Goal: Find contact information: Find contact information

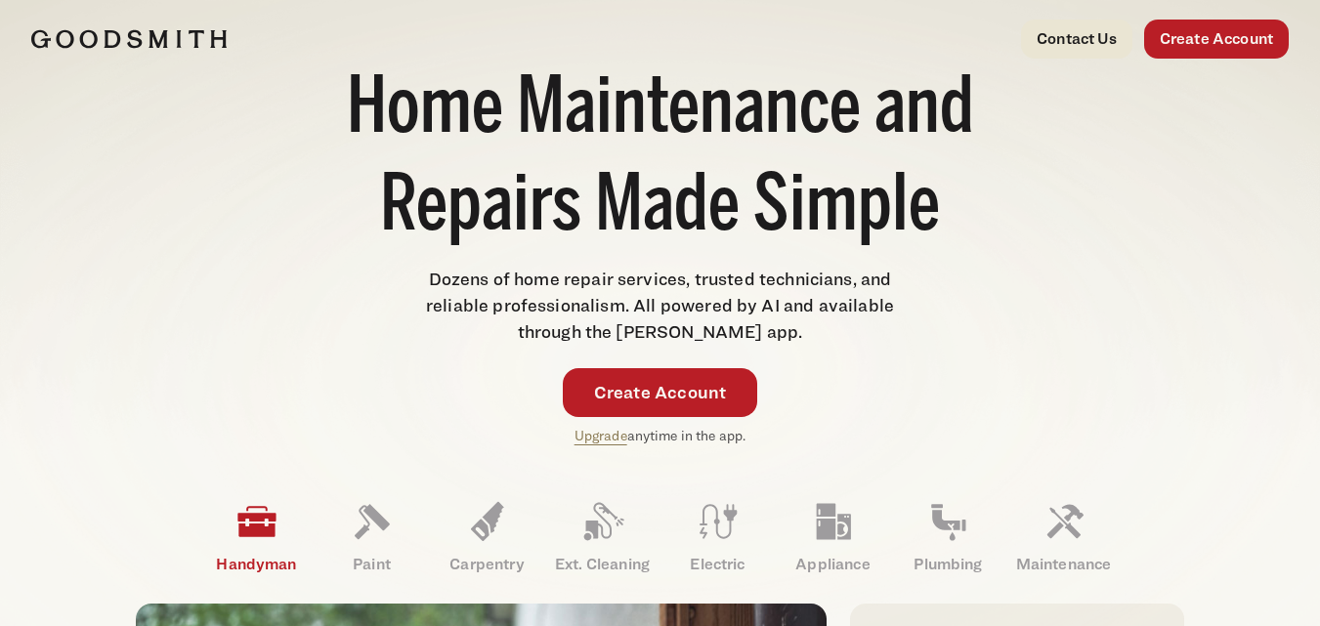
drag, startPoint x: 1144, startPoint y: 188, endPoint x: 1101, endPoint y: 107, distance: 90.9
click at [1144, 188] on div "Home Maintenance and Repairs Made Simple Dozens of home repair services, truste…" at bounding box center [660, 243] width 1258 height 408
click at [1073, 40] on link "Contact Us" at bounding box center [1076, 39] width 111 height 39
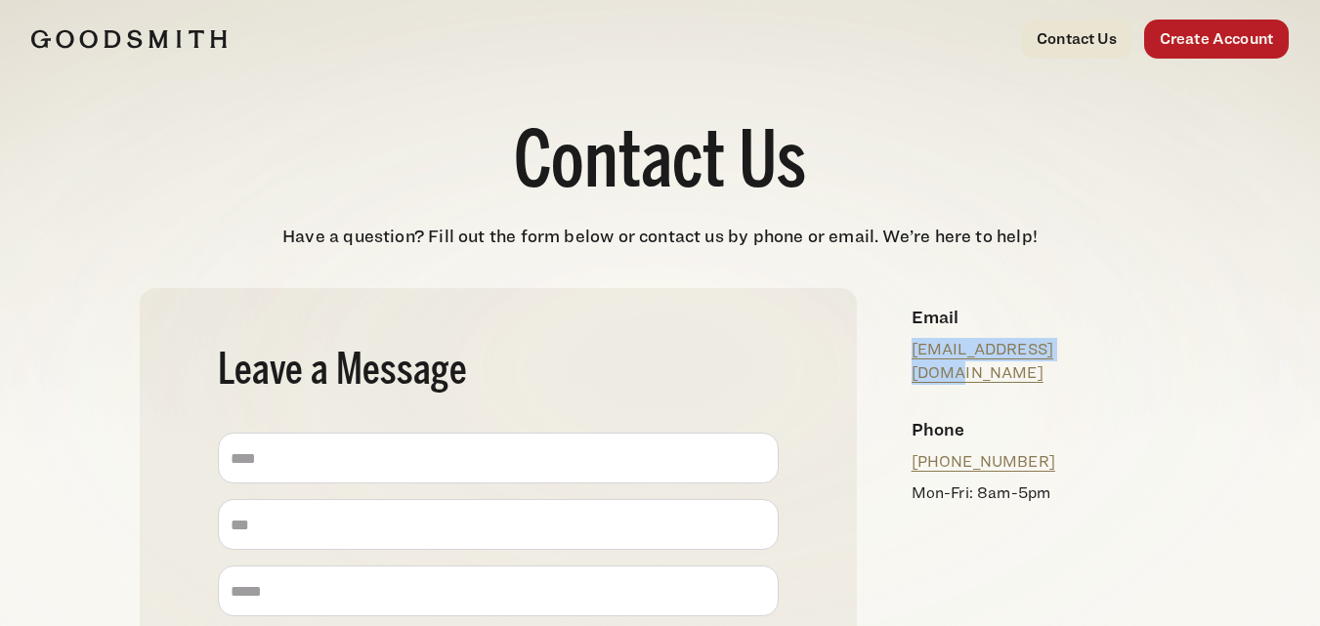
drag, startPoint x: 1094, startPoint y: 344, endPoint x: 906, endPoint y: 365, distance: 188.7
click at [906, 365] on div "Email [EMAIL_ADDRESS][DOMAIN_NAME]" at bounding box center [1038, 344] width 285 height 112
copy link "[EMAIL_ADDRESS][DOMAIN_NAME]"
